Goal: Information Seeking & Learning: Learn about a topic

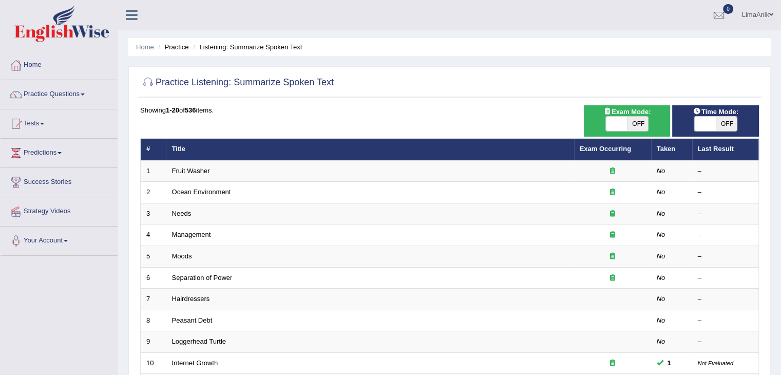
click at [60, 96] on link "Practice Questions" at bounding box center [59, 93] width 117 height 26
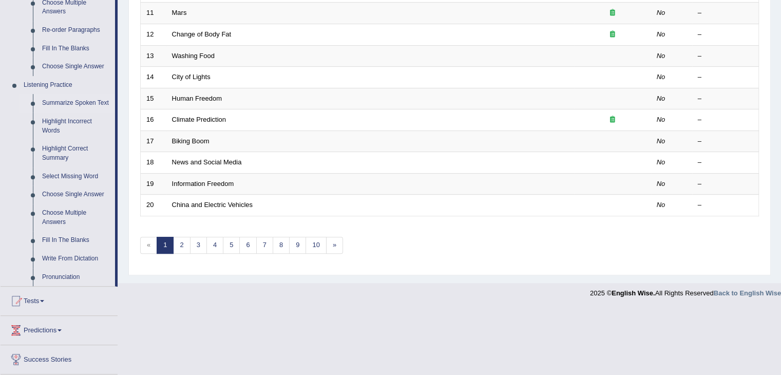
scroll to position [388, 0]
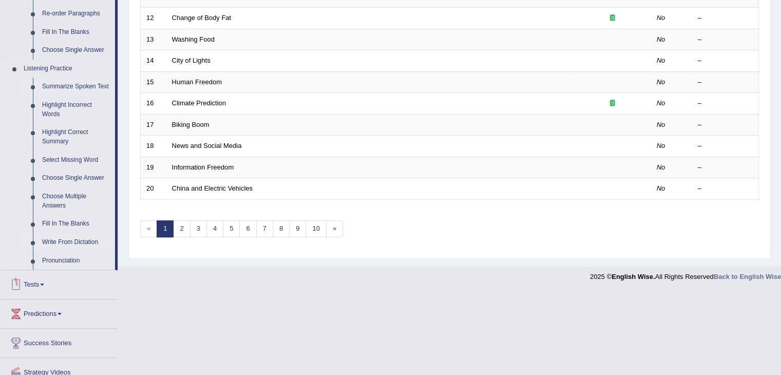
click at [64, 241] on link "Write From Dictation" at bounding box center [76, 242] width 78 height 18
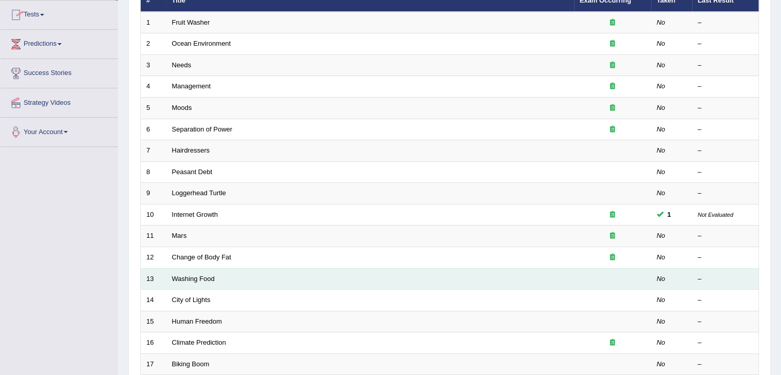
scroll to position [209, 0]
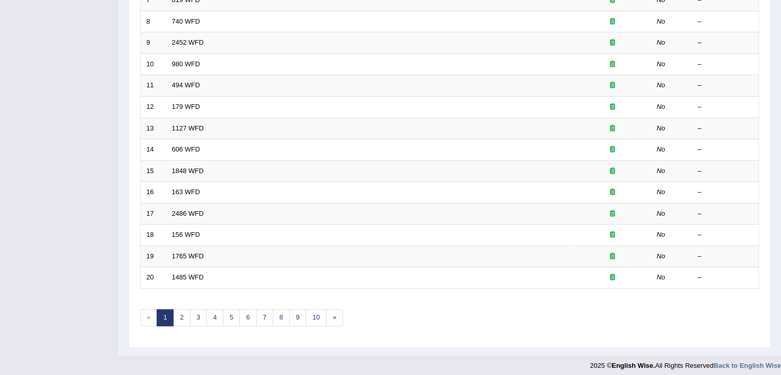
scroll to position [302, 0]
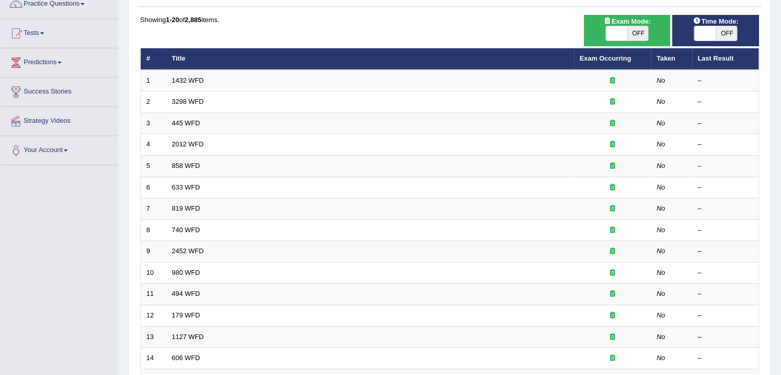
scroll to position [79, 0]
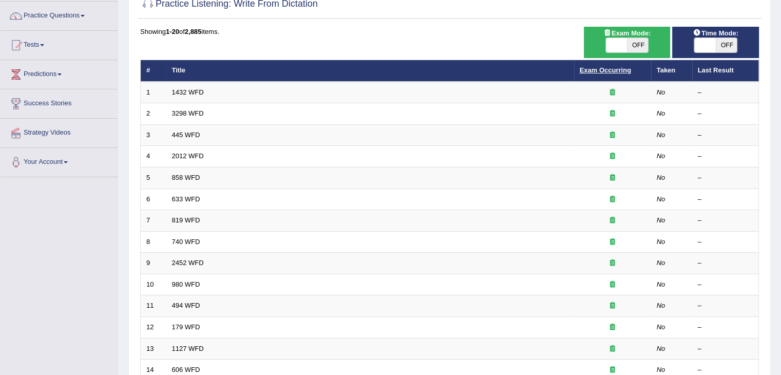
click at [605, 69] on link "Exam Occurring" at bounding box center [605, 70] width 51 height 8
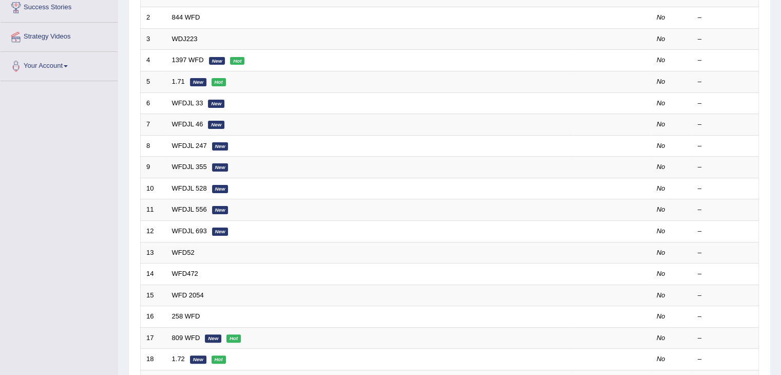
scroll to position [174, 0]
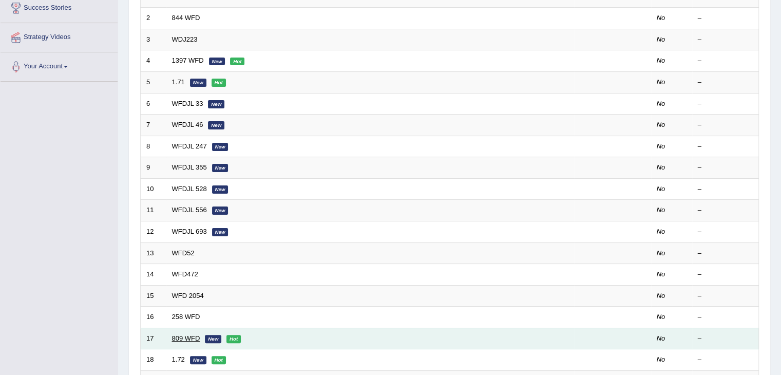
drag, startPoint x: 183, startPoint y: 103, endPoint x: 185, endPoint y: 332, distance: 229.1
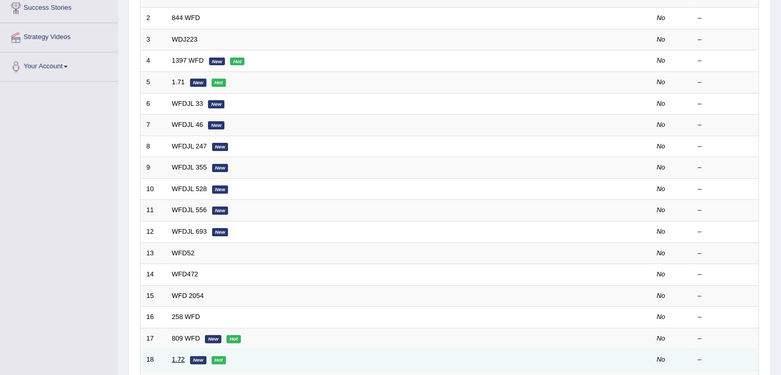
click at [176, 360] on link "1.72" at bounding box center [178, 359] width 13 height 8
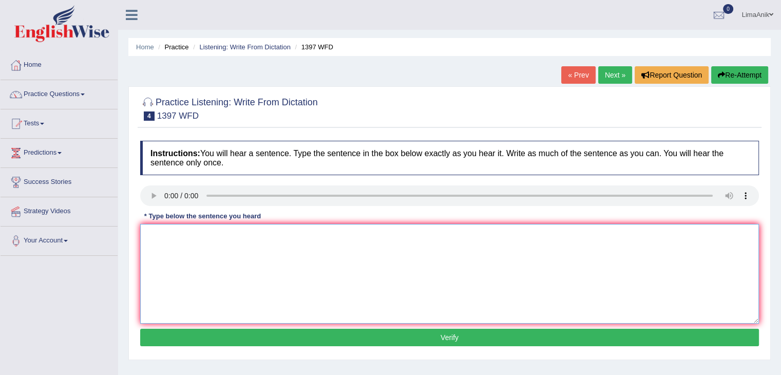
click at [191, 270] on textarea at bounding box center [449, 274] width 619 height 100
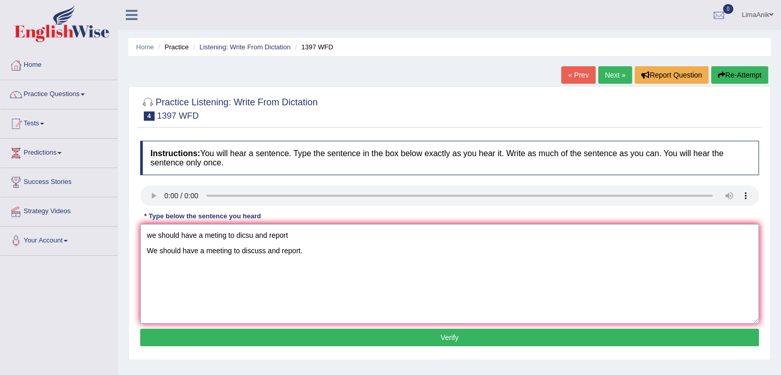
click at [357, 229] on textarea "we should have a meting to dicsu and report We should have a meeting to discuss…" at bounding box center [449, 274] width 619 height 100
click at [246, 257] on textarea "We should have a meeting to discuss and report." at bounding box center [449, 274] width 619 height 100
click at [237, 253] on textarea "We should have a meeting to discuss and report." at bounding box center [449, 274] width 619 height 100
click at [316, 252] on textarea "We should have a meeting to on at discuss and report." at bounding box center [449, 274] width 619 height 100
click at [318, 250] on textarea "We should have a meeting to on at discuss and report." at bounding box center [449, 274] width 619 height 100
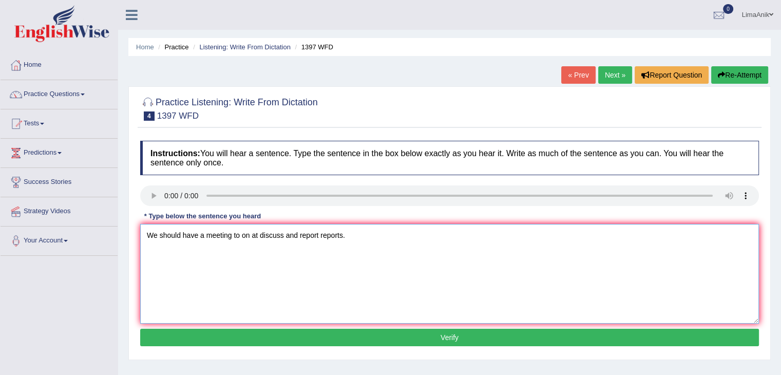
click at [146, 248] on textarea "We should have a meeting to on at discuss and report reports." at bounding box center [449, 274] width 619 height 100
type textarea "We should have a meeting to on at discuss and report reports."
click at [426, 340] on button "Verify" at bounding box center [449, 337] width 619 height 17
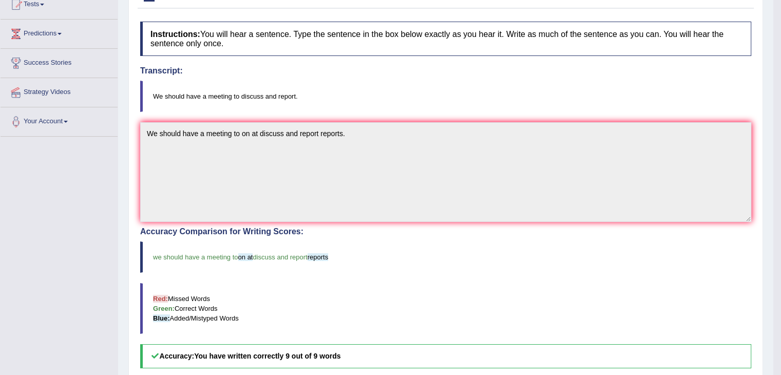
scroll to position [151, 0]
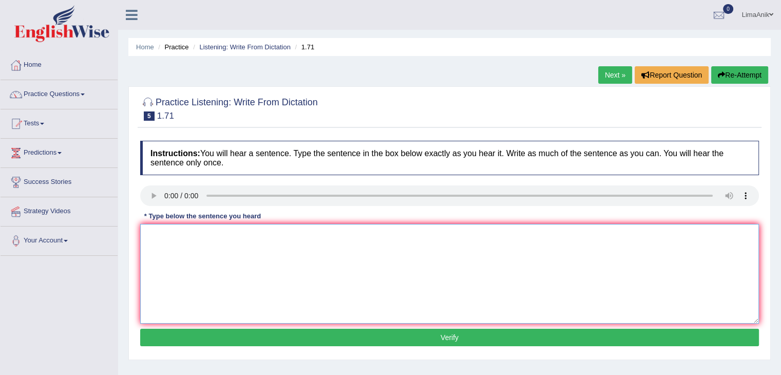
click at [214, 276] on textarea at bounding box center [449, 274] width 619 height 100
click at [274, 242] on textarea "in my tce car shlud be repaired In my opinion, the car should be repair repaire…" at bounding box center [449, 274] width 619 height 100
click at [144, 253] on textarea "In my opinion, the car should be repair repaired." at bounding box center [449, 274] width 619 height 100
click at [321, 235] on textarea "In my opinion, the car should be repair repaired." at bounding box center [449, 274] width 619 height 100
click at [248, 237] on textarea "In my opinion, the car should be repair repaired." at bounding box center [449, 274] width 619 height 100
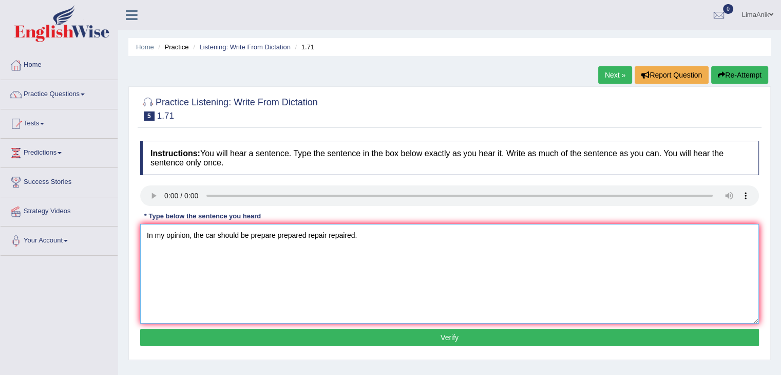
click at [382, 251] on textarea "In my opinion, the car should be prepare prepared repair repaired." at bounding box center [449, 274] width 619 height 100
type textarea "In my opinion, the car should be prepare prepared repair repaired."
click at [417, 342] on button "Verify" at bounding box center [449, 337] width 619 height 17
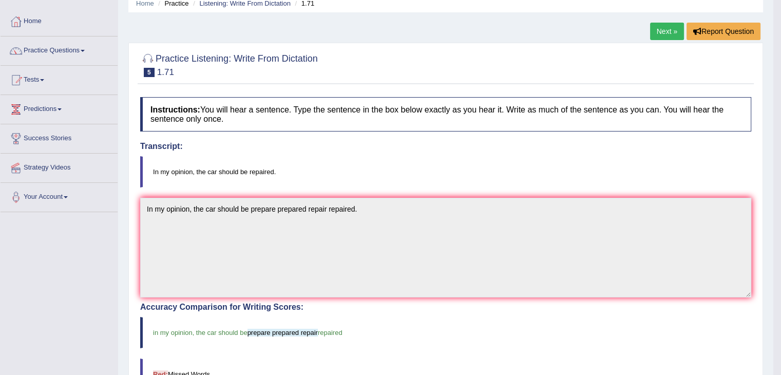
scroll to position [155, 0]
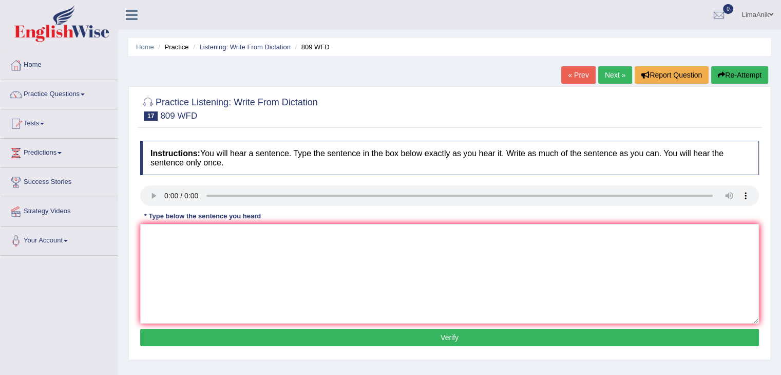
click at [207, 277] on div "Instructions: You will hear a sentence. Type the sentence in the box below exac…" at bounding box center [450, 245] width 624 height 219
click at [207, 277] on textarea at bounding box center [449, 274] width 619 height 100
click at [211, 262] on textarea at bounding box center [449, 274] width 619 height 100
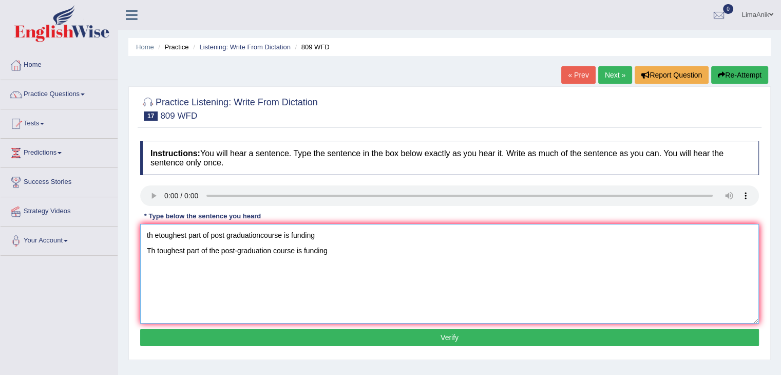
click at [344, 237] on textarea "th etoughest part of post graduationcourse is funding Th toughest part of the p…" at bounding box center [449, 274] width 619 height 100
click at [332, 256] on textarea "Th toughest part of the post-graduation course is funding" at bounding box center [449, 274] width 619 height 100
click at [297, 256] on textarea "Th toughest part of the post-graduation course is funding." at bounding box center [449, 274] width 619 height 100
type textarea "Th toughest part of the post-graduation course education is funding."
click at [414, 330] on button "Verify" at bounding box center [449, 337] width 619 height 17
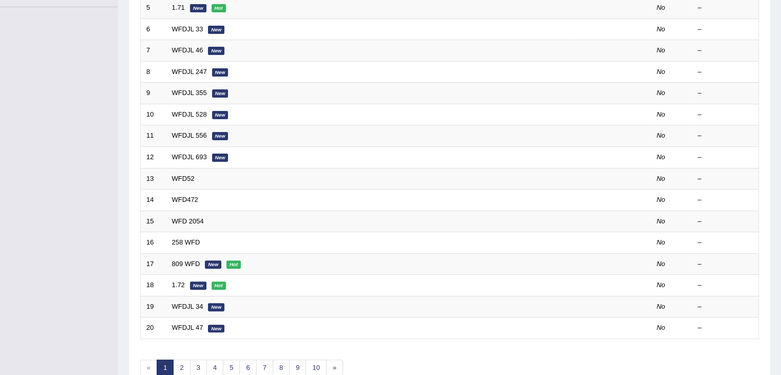
scroll to position [302, 0]
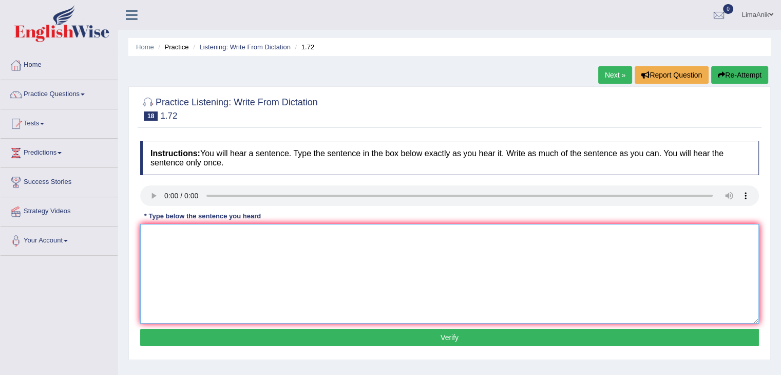
click at [188, 266] on textarea at bounding box center [449, 274] width 619 height 100
click at [181, 295] on textarea at bounding box center [449, 274] width 619 height 100
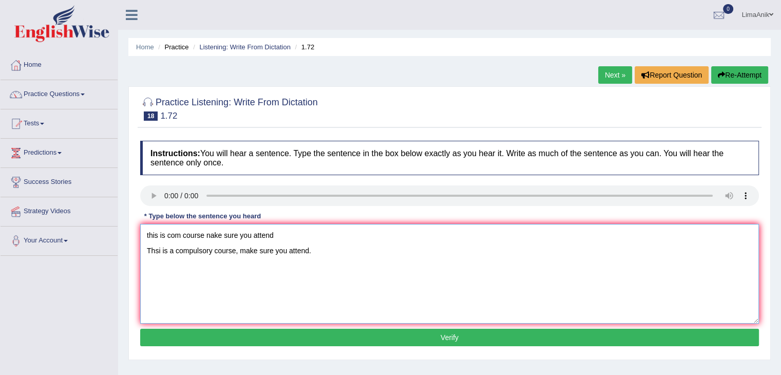
click at [310, 234] on textarea "this is com course nake sure you attend Thsi is a compulsory course, make sure …" at bounding box center [449, 274] width 619 height 100
click at [289, 251] on textarea "This is a compulsory course; make sure you attend." at bounding box center [449, 274] width 619 height 100
type textarea "This is a compulsory course; make sure you will attend."
click at [354, 344] on button "Verify" at bounding box center [449, 337] width 619 height 17
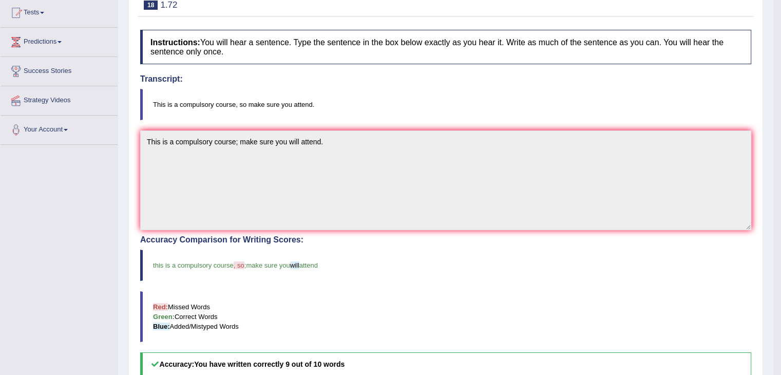
scroll to position [166, 0]
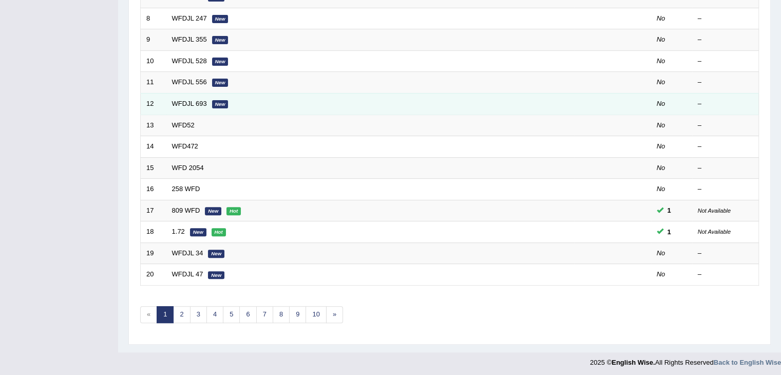
scroll to position [302, 0]
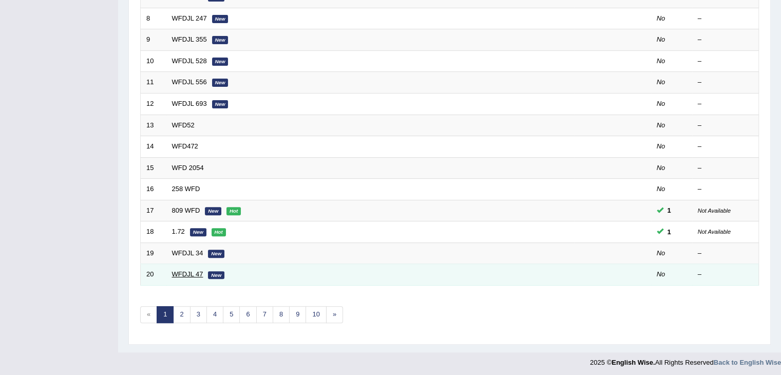
drag, startPoint x: 186, startPoint y: 275, endPoint x: 182, endPoint y: 272, distance: 5.5
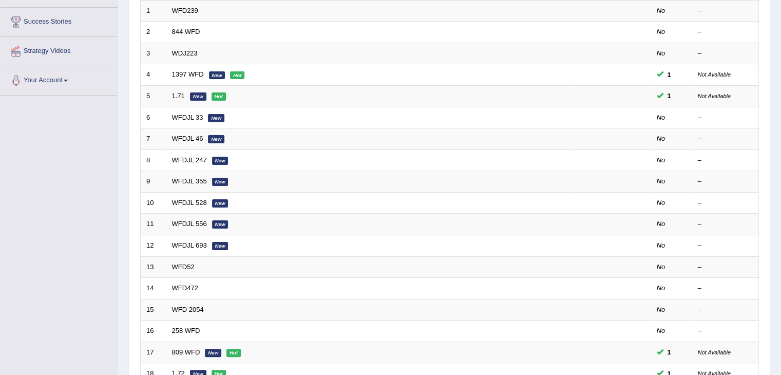
scroll to position [153, 0]
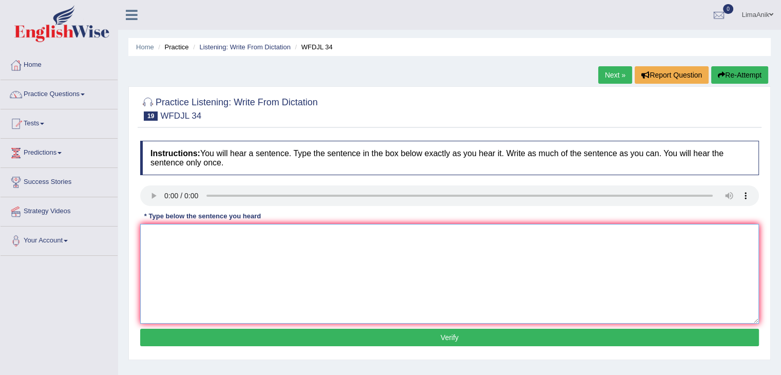
click at [185, 249] on textarea at bounding box center [449, 274] width 619 height 100
click at [180, 266] on textarea at bounding box center [449, 274] width 619 height 100
click at [189, 261] on textarea at bounding box center [449, 274] width 619 height 100
click at [217, 251] on textarea "you are" at bounding box center [449, 274] width 619 height 100
click at [152, 237] on textarea "you are a title to get the price and madle to the union." at bounding box center [449, 274] width 619 height 100
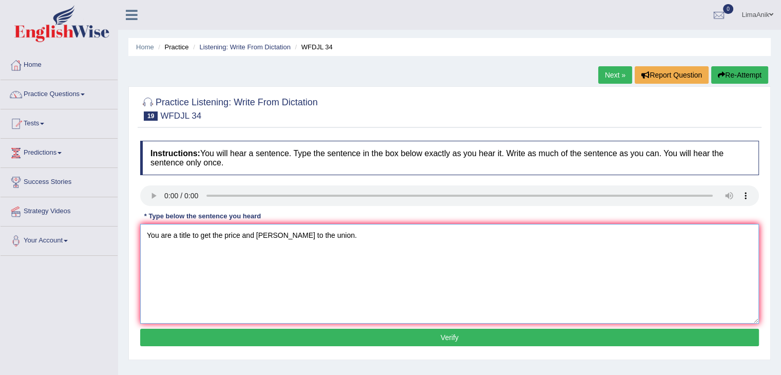
click at [310, 275] on textarea "You are a title to get the price and madle to the union." at bounding box center [449, 274] width 619 height 100
click at [343, 228] on textarea "You are a title to get the price and medal to the union." at bounding box center [449, 274] width 619 height 100
click at [286, 237] on textarea "You are a title to get the price and medal to the union." at bounding box center [449, 274] width 619 height 100
click at [418, 274] on textarea "You are a title to get the price and medal to from on at the union." at bounding box center [449, 274] width 619 height 100
click at [178, 237] on textarea "You are a title to get the price and medal to from on at the union." at bounding box center [449, 274] width 619 height 100
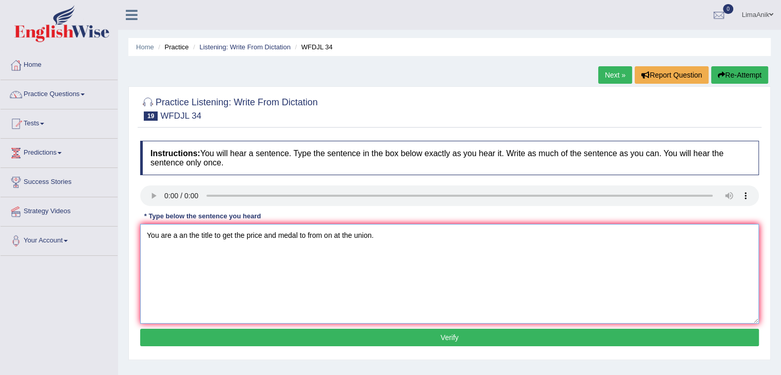
type textarea "You are a an the title to get the price and medal to from on at the union."
click at [417, 338] on button "Verify" at bounding box center [449, 337] width 619 height 17
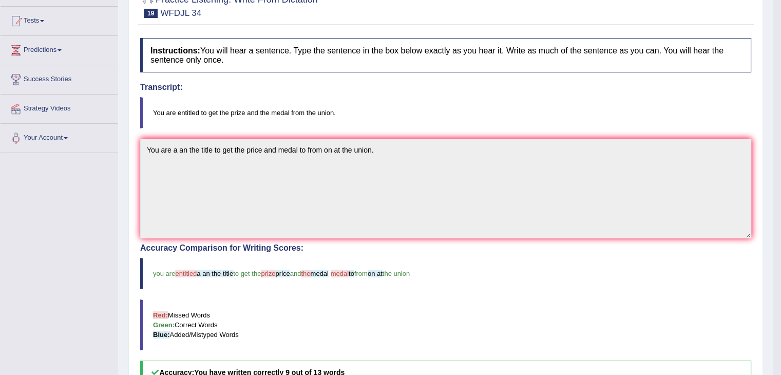
scroll to position [195, 0]
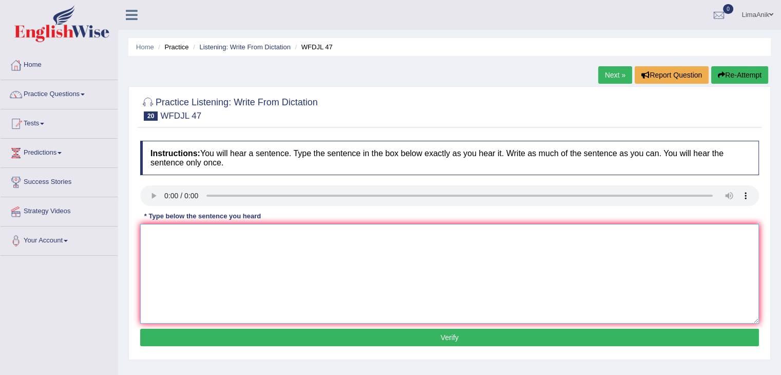
click at [212, 247] on textarea at bounding box center [449, 274] width 619 height 100
click at [347, 248] on textarea at bounding box center [449, 274] width 619 height 100
click at [202, 250] on textarea at bounding box center [449, 274] width 619 height 100
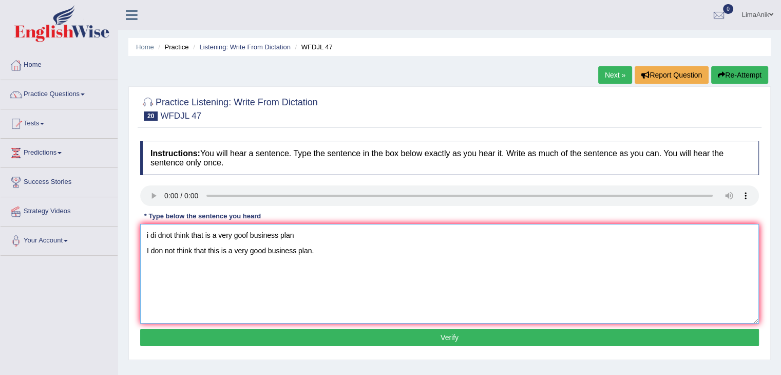
click at [158, 269] on textarea "i di dnot think that is a very goof business plan I don not think that this is …" at bounding box center [449, 274] width 619 height 100
click at [316, 240] on textarea "i di dnot think that is a very goof business plan I do not think that this is a…" at bounding box center [449, 274] width 619 height 100
click at [148, 253] on textarea "I do not think that this is a very good business plan." at bounding box center [449, 274] width 619 height 100
click at [436, 252] on textarea "I do not think that this is a very good business plan." at bounding box center [449, 274] width 619 height 100
type textarea "I do not think that this is a very good business plan."
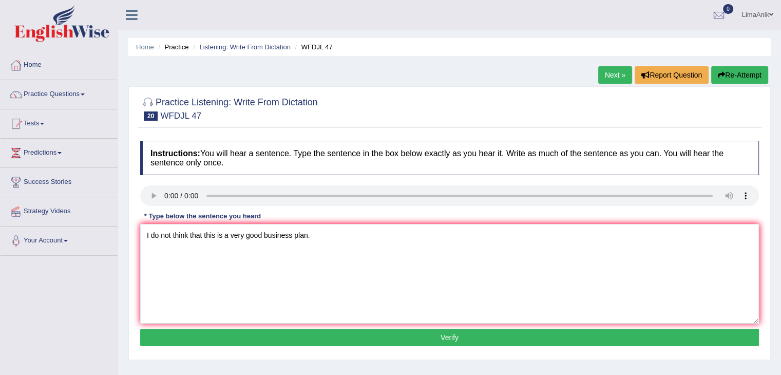
click at [441, 340] on button "Verify" at bounding box center [449, 337] width 619 height 17
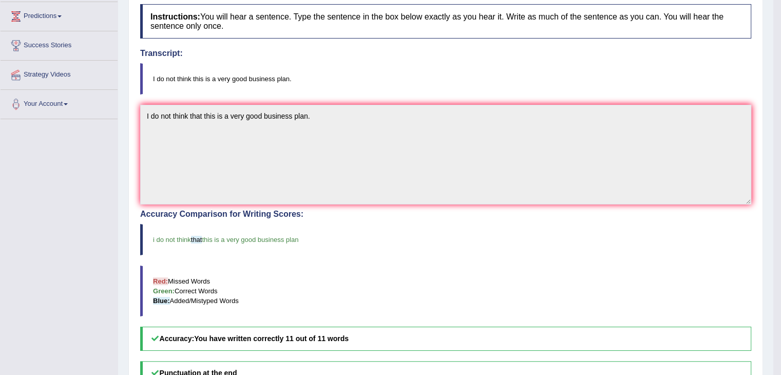
scroll to position [158, 0]
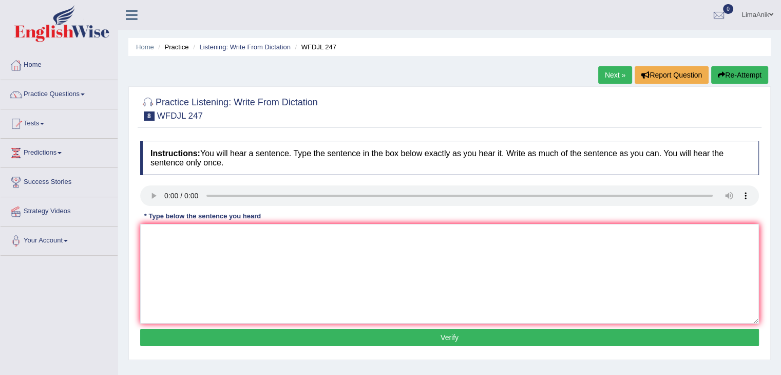
click at [218, 268] on div "Instructions: You will hear a sentence. Type the sentence in the box below exac…" at bounding box center [450, 245] width 624 height 219
click at [204, 270] on textarea at bounding box center [449, 274] width 619 height 100
click at [290, 251] on textarea "th history exam is tommorow afternoon" at bounding box center [449, 274] width 619 height 100
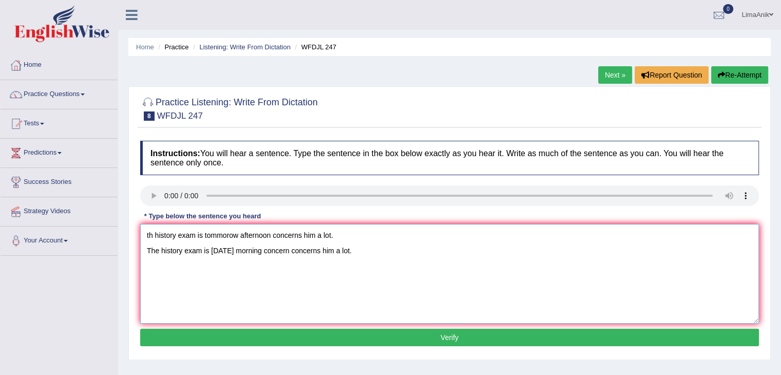
click at [271, 251] on textarea "th history exam is tommorow afternoon concerns him a lot. The history exam is t…" at bounding box center [449, 274] width 619 height 100
click at [403, 220] on div "Instructions: You will hear a sentence. Type the sentence in the box below exac…" at bounding box center [450, 245] width 624 height 219
click at [353, 241] on textarea "th history exam is tommorow afternoon concerns him a lot. The history exam is t…" at bounding box center [449, 274] width 619 height 100
click at [241, 250] on textarea "The history exam is tomorrow morning concern concerns him a lot." at bounding box center [449, 274] width 619 height 100
click at [304, 253] on textarea "The history exam is tomorrow afternoon morning concern concerns him a lot." at bounding box center [449, 274] width 619 height 100
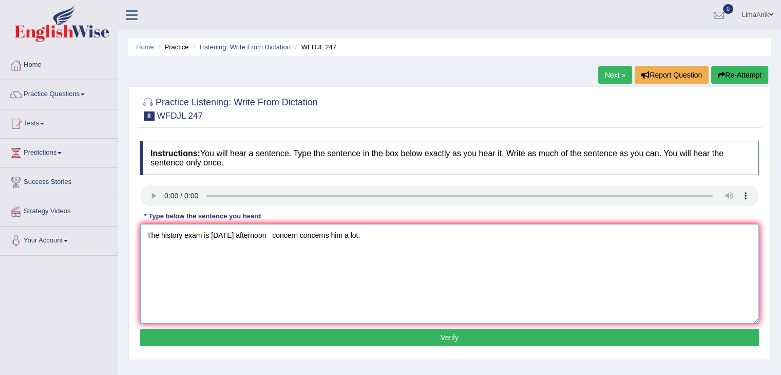
type textarea "The history exam is tomorrow afternoon concern concerns him a lot."
click at [187, 253] on div "Instructions: You will hear a sentence. Type the sentence in the box below exac…" at bounding box center [450, 245] width 624 height 219
click at [187, 253] on textarea at bounding box center [449, 274] width 619 height 100
click at [177, 263] on div "Instructions: You will hear a sentence. Type the sentence in the box below exac…" at bounding box center [450, 245] width 624 height 219
click at [177, 263] on textarea at bounding box center [449, 274] width 619 height 100
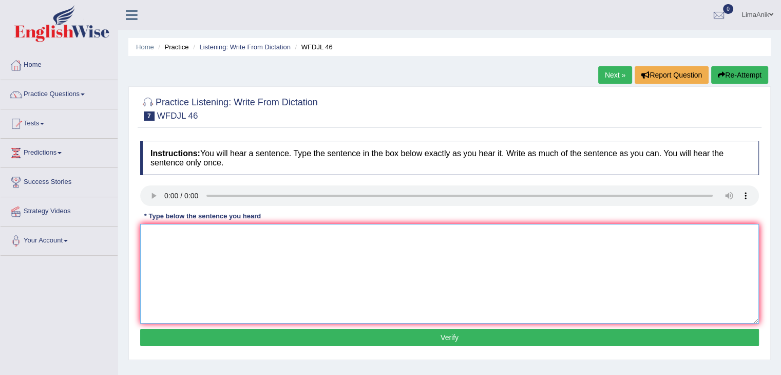
click at [173, 254] on textarea at bounding box center [449, 274] width 619 height 100
click at [287, 241] on textarea "It is not here to came here as an individual" at bounding box center [449, 274] width 619 height 100
click at [198, 239] on textarea "It is not here to came here as an individual." at bounding box center [449, 274] width 619 height 100
click at [194, 236] on textarea "It is not here to came here as an individual." at bounding box center [449, 274] width 619 height 100
click at [219, 237] on textarea "It is not here to come came here as an individual." at bounding box center [449, 274] width 619 height 100
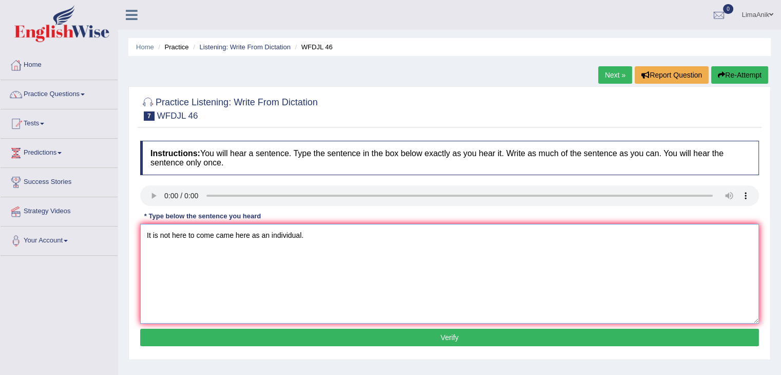
click at [363, 249] on textarea "It is not here to come came here as an individual." at bounding box center [449, 274] width 619 height 100
click at [147, 235] on textarea "It is not here to come came here as an individual." at bounding box center [449, 274] width 619 height 100
click at [270, 240] on textarea "It is not here to come came here as an individual." at bounding box center [449, 274] width 619 height 100
click at [259, 236] on textarea "It is not here to come came here as an individual." at bounding box center [449, 274] width 619 height 100
click at [159, 237] on textarea "It is not here to come came here as a an individual." at bounding box center [449, 274] width 619 height 100
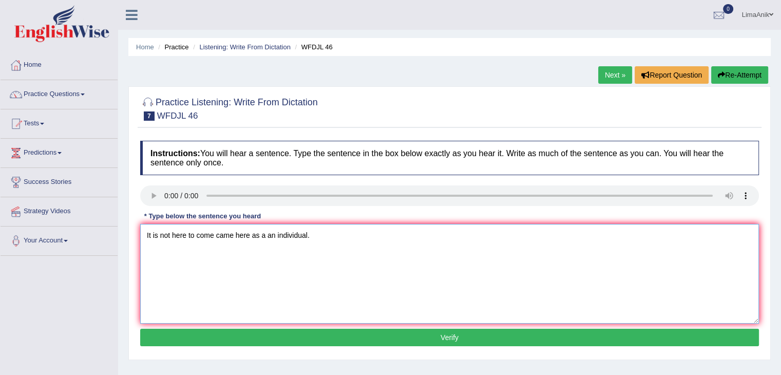
click at [153, 237] on textarea "It is not here to come came here as a an individual." at bounding box center [449, 274] width 619 height 100
click at [290, 237] on textarea "It isn't is not here to come came here as a an individual." at bounding box center [449, 274] width 619 height 100
type textarea "It isn't is not here to come came here as a an the individual."
click at [441, 336] on button "Verify" at bounding box center [449, 337] width 619 height 17
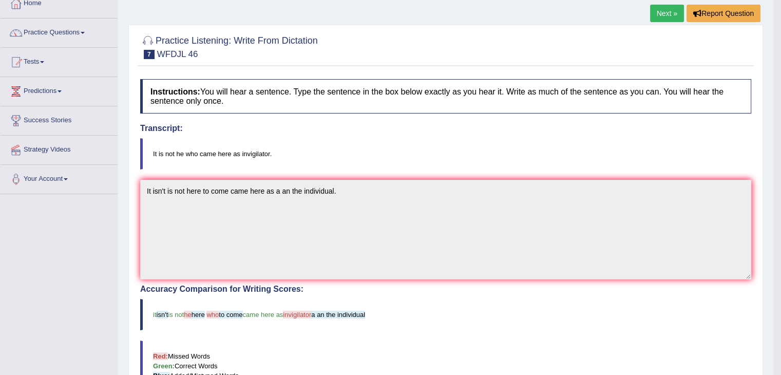
scroll to position [136, 0]
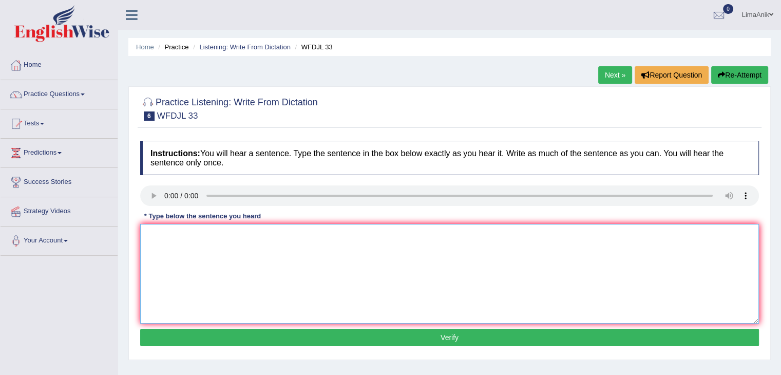
click at [188, 273] on textarea at bounding box center [449, 274] width 619 height 100
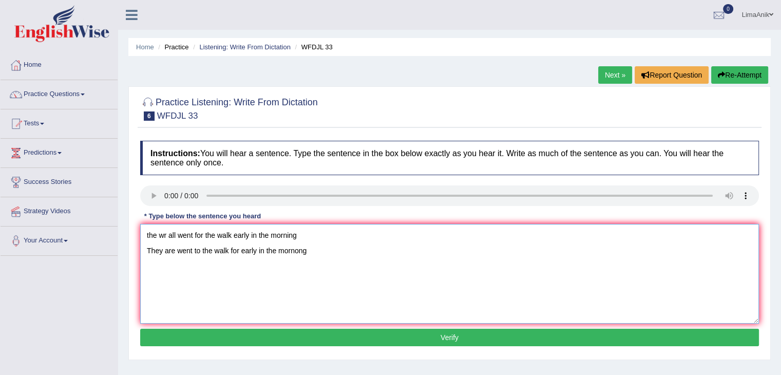
click at [174, 252] on textarea "the wr all went for the walk early in the morning They are went to the walk for…" at bounding box center [449, 274] width 619 height 100
click at [332, 220] on div "Instructions: You will hear a sentence. Type the sentence in the box below exac…" at bounding box center [450, 245] width 624 height 219
click at [311, 237] on textarea "the wr all went for the walk early in the morning They are all went to the walk…" at bounding box center [449, 274] width 619 height 100
click at [249, 254] on textarea "They are all went to the walk for early in the mornong" at bounding box center [449, 274] width 619 height 100
click at [210, 253] on textarea "They are all went to the walk for to get early in the morning." at bounding box center [449, 274] width 619 height 100
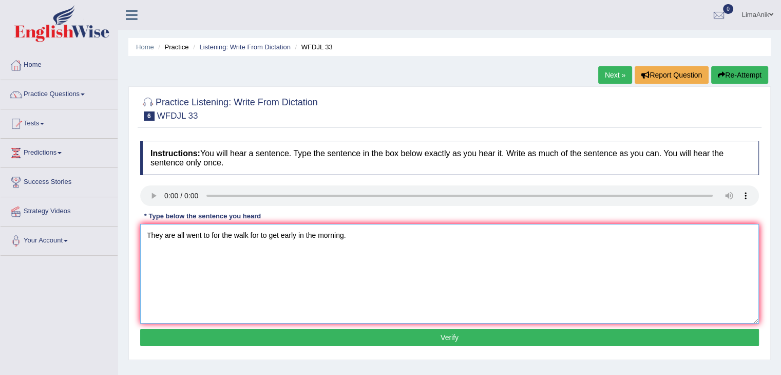
click at [173, 251] on textarea "They are all went to for the walk for to get early in the morning." at bounding box center [449, 274] width 619 height 100
type textarea "They are were all went to for the walk for to get early in the morning."
click at [434, 338] on button "Verify" at bounding box center [449, 337] width 619 height 17
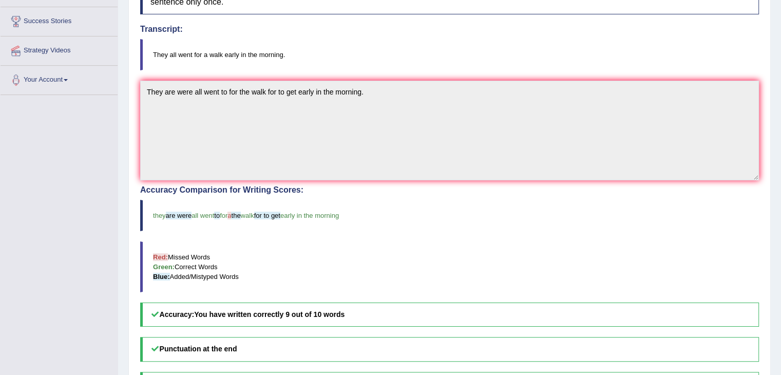
scroll to position [172, 0]
